Goal: Find contact information: Find contact information

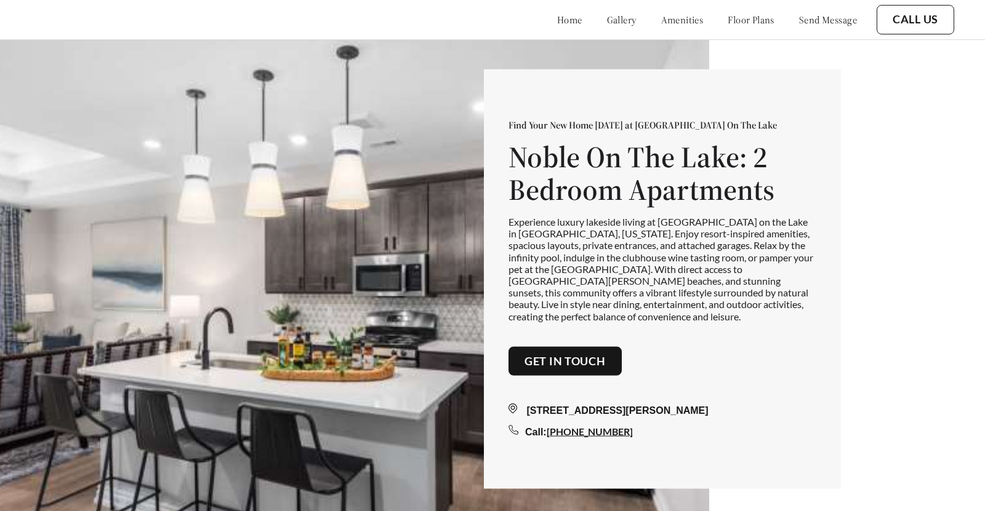
scroll to position [6, 0]
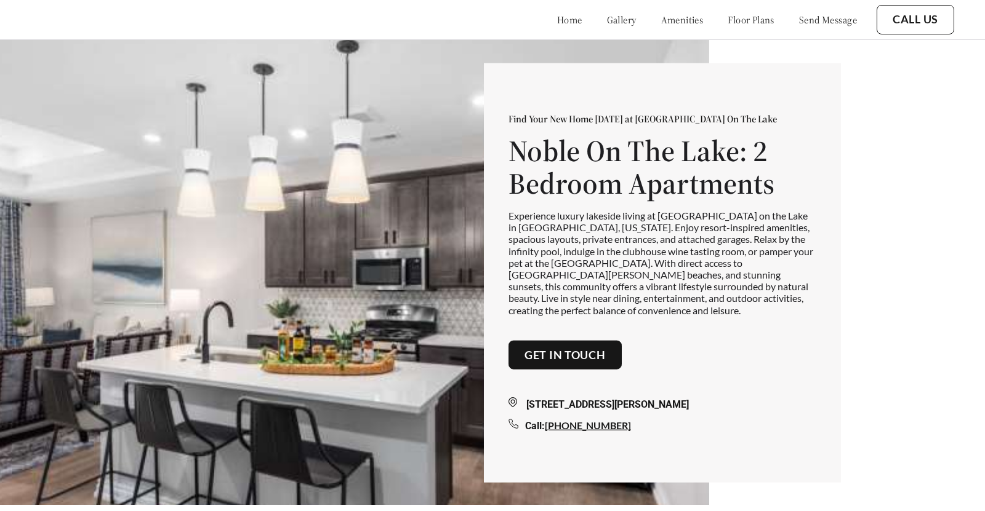
click at [406, 289] on img at bounding box center [354, 288] width 709 height 511
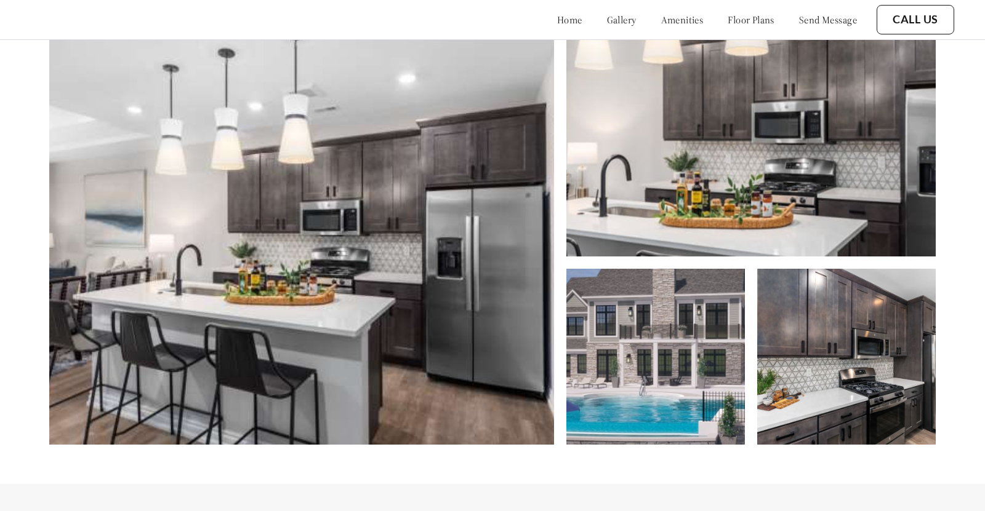
scroll to position [579, 0]
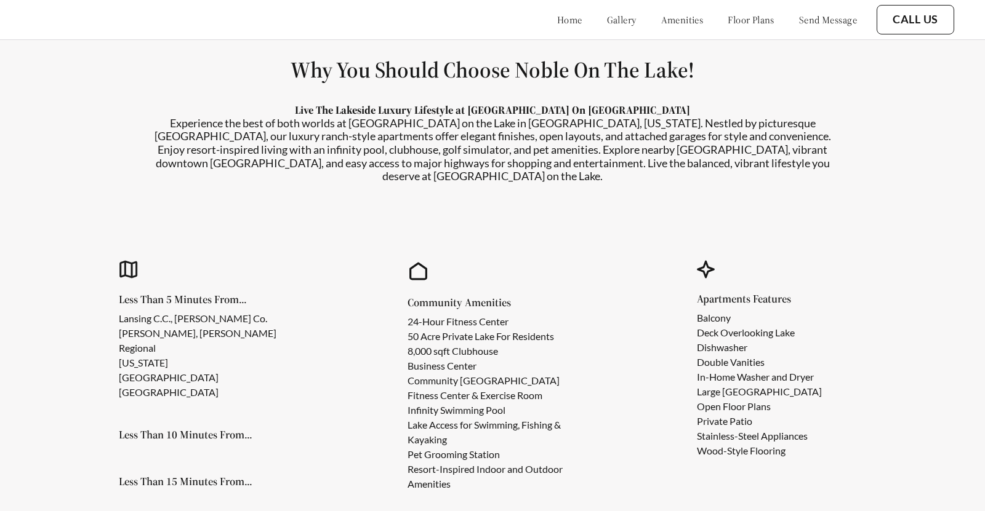
scroll to position [1059, 0]
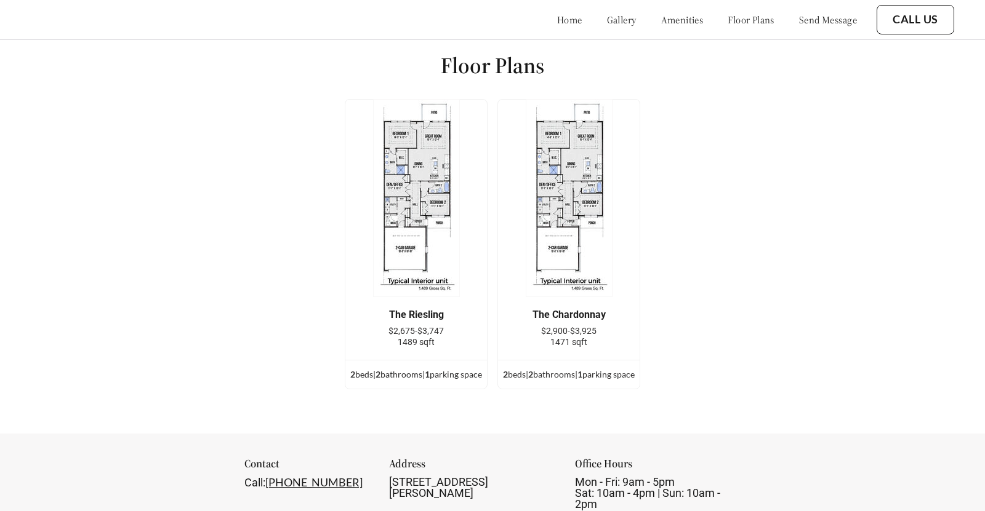
scroll to position [1616, 0]
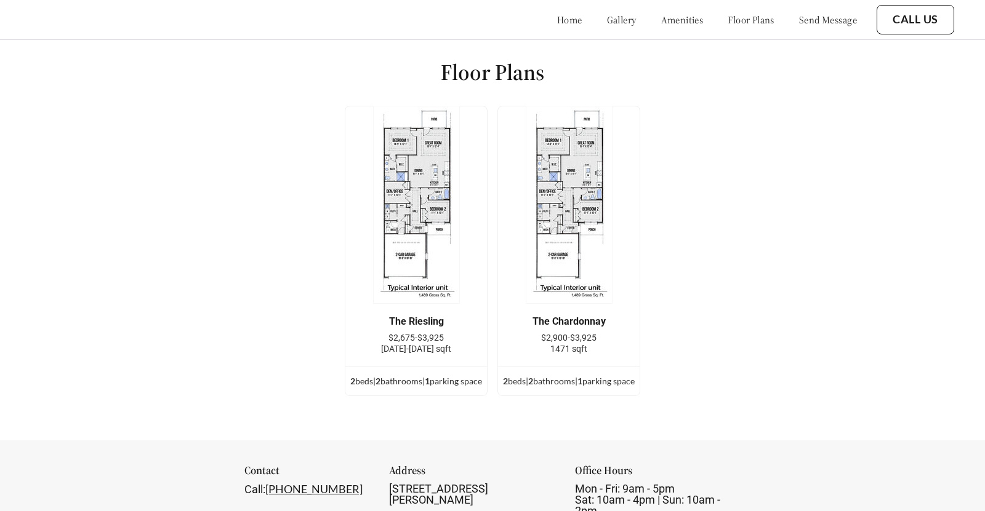
scroll to position [1609, 0]
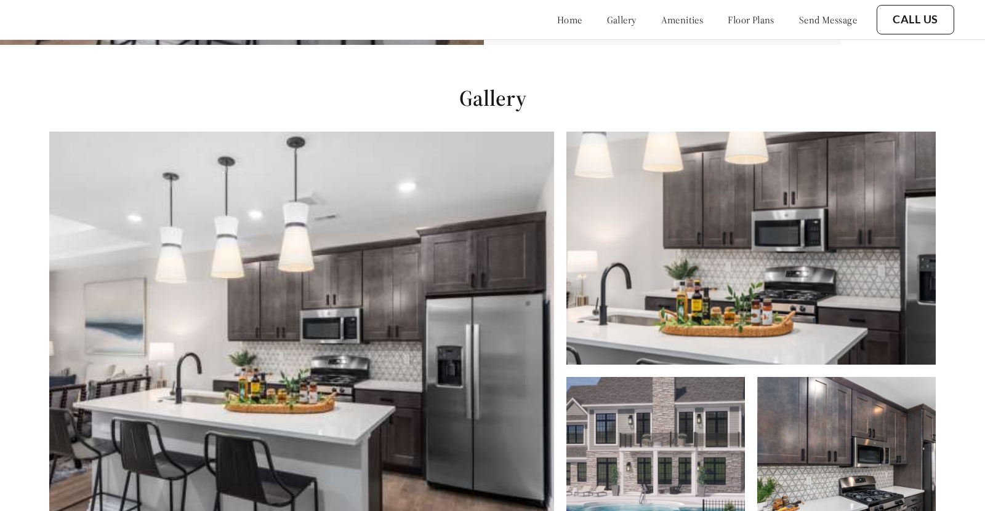
click at [815, 22] on link "send message" at bounding box center [828, 20] width 58 height 12
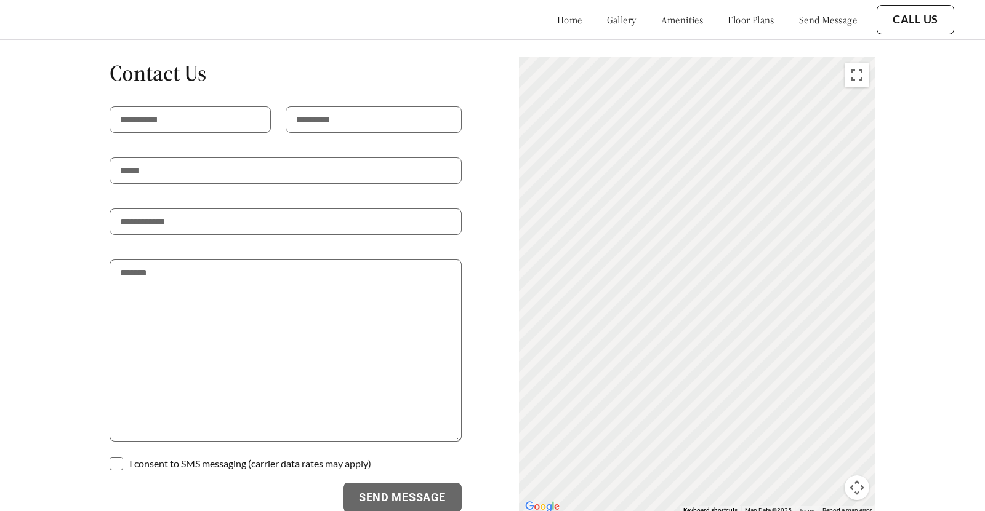
scroll to position [2112, 0]
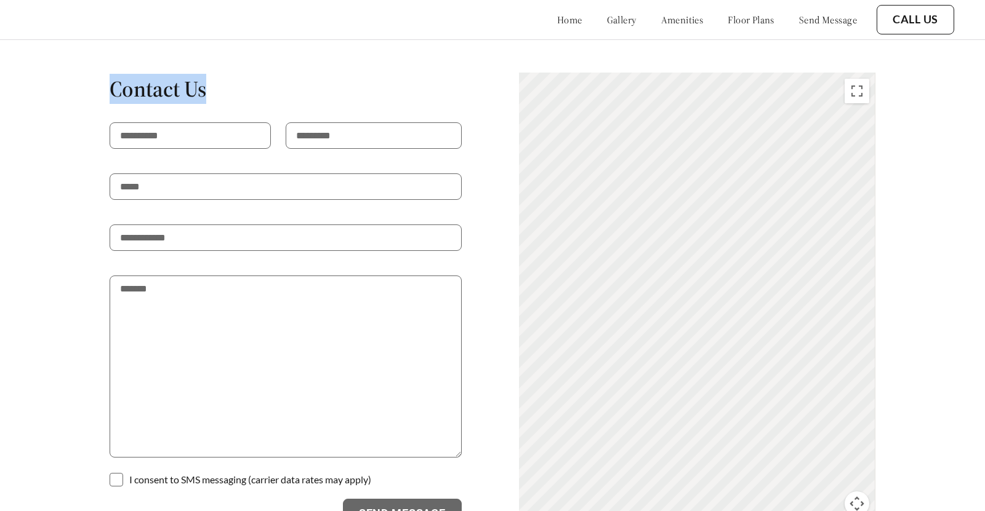
drag, startPoint x: 134, startPoint y: 66, endPoint x: 216, endPoint y: 66, distance: 81.9
click at [213, 72] on div "Contact Us I consent to SMS messaging (carrier data rates may apply) Send Messa…" at bounding box center [492, 302] width 867 height 460
copy h1 "Contact Us"
